Goal: Complete application form

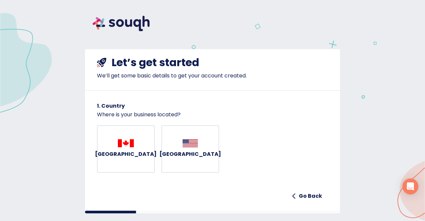
drag, startPoint x: 0, startPoint y: 0, endPoint x: 114, endPoint y: 164, distance: 199.9
click at [114, 164] on div "[GEOGRAPHIC_DATA] [GEOGRAPHIC_DATA]" at bounding box center [212, 152] width 231 height 54
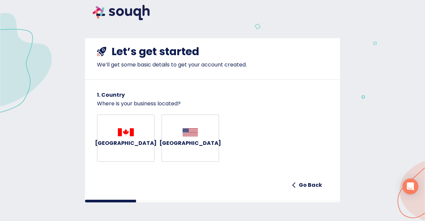
click at [147, 143] on button "[GEOGRAPHIC_DATA]" at bounding box center [126, 138] width 58 height 48
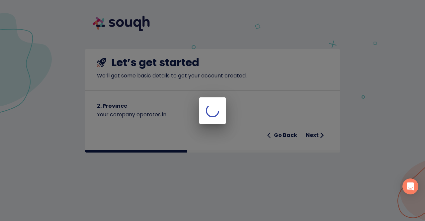
scroll to position [0, 0]
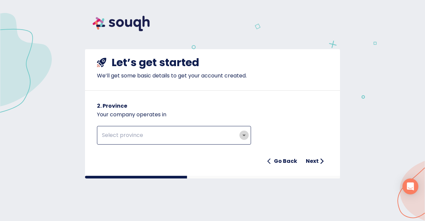
click at [243, 135] on icon "Open" at bounding box center [244, 136] width 3 height 2
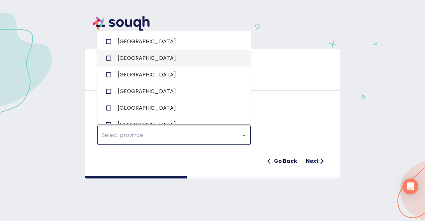
click at [243, 58] on li "[GEOGRAPHIC_DATA]" at bounding box center [174, 58] width 154 height 17
checkbox input "true"
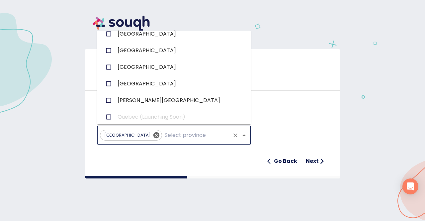
scroll to position [92, 0]
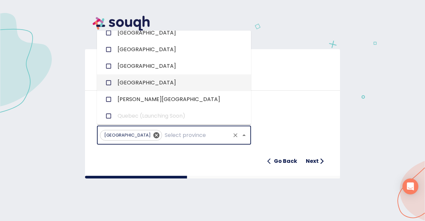
click at [157, 83] on li "[GEOGRAPHIC_DATA]" at bounding box center [174, 82] width 154 height 17
checkbox input "true"
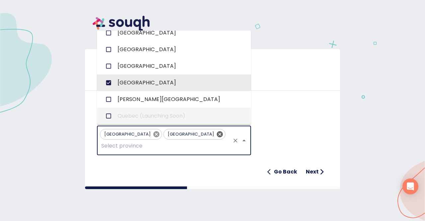
click at [153, 134] on icon at bounding box center [156, 134] width 6 height 6
checkbox input "false"
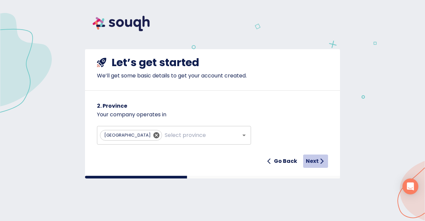
click at [313, 161] on h6 "Next" at bounding box center [312, 160] width 13 height 9
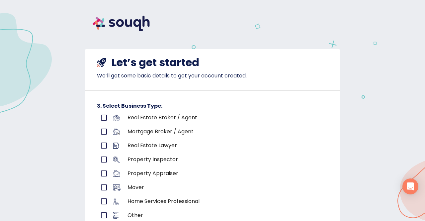
click at [98, 117] on input "primary checkbox" at bounding box center [104, 118] width 14 height 14
checkbox input "true"
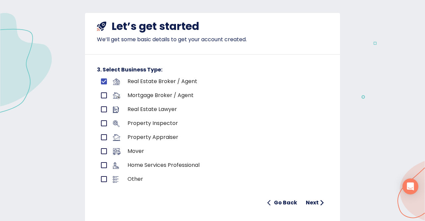
scroll to position [58, 0]
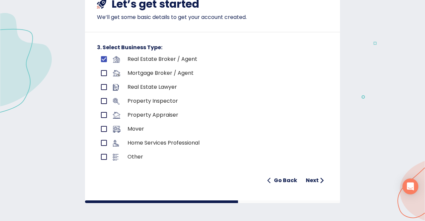
click at [308, 180] on h6 "Next" at bounding box center [312, 180] width 13 height 9
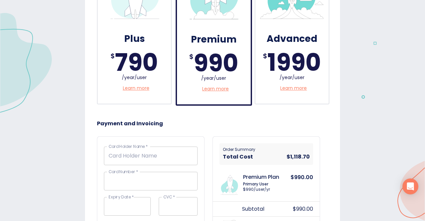
scroll to position [0, 0]
